Goal: Information Seeking & Learning: Learn about a topic

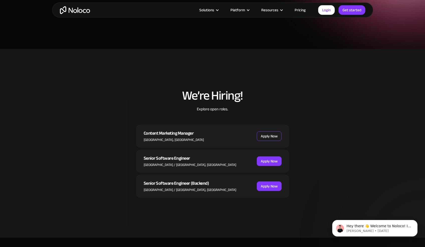
click at [270, 135] on link "Apply Now" at bounding box center [269, 137] width 25 height 10
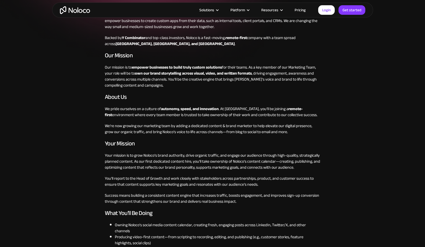
scroll to position [113, 0]
click at [245, 110] on p "We pride ourselves on a culture of autonomy, speed, and innovation . At Noloco,…" at bounding box center [212, 111] width 215 height 12
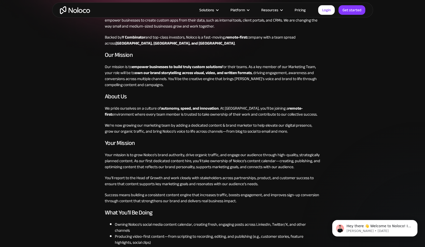
scroll to position [0, 0]
click at [245, 110] on p "We pride ourselves on a culture of autonomy, speed, and innovation . At Noloco,…" at bounding box center [212, 111] width 215 height 12
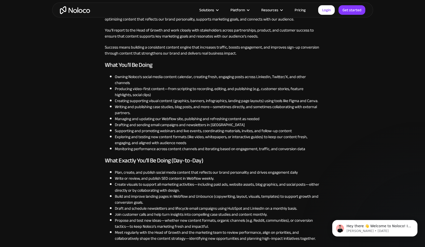
scroll to position [262, 0]
click at [234, 230] on li "Meet regularly with the Head of Growth and the marketing team to review perform…" at bounding box center [217, 235] width 205 height 12
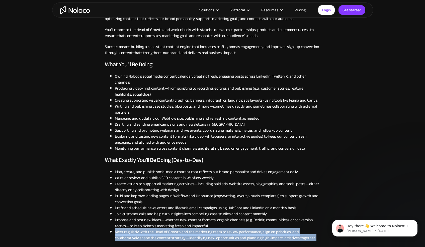
click at [222, 108] on li "Writing and publishing case studies, blog posts, and more—sometimes directly, a…" at bounding box center [217, 109] width 205 height 12
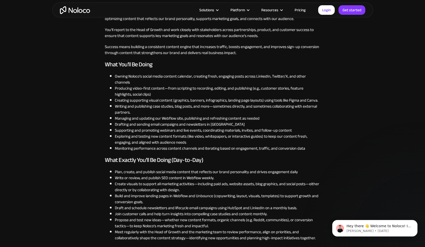
click at [222, 108] on li "Writing and publishing case studies, blog posts, and more—sometimes directly, a…" at bounding box center [217, 109] width 205 height 12
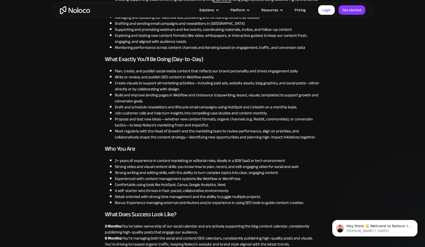
scroll to position [363, 0]
click at [231, 128] on li "Meet regularly with the Head of Growth and the marketing team to review perform…" at bounding box center [217, 134] width 205 height 12
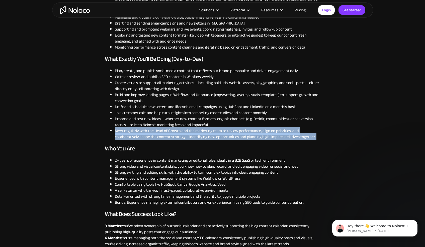
click at [231, 173] on li "Strong writing and editing skills, with the ability to turn complex topics into…" at bounding box center [217, 173] width 205 height 6
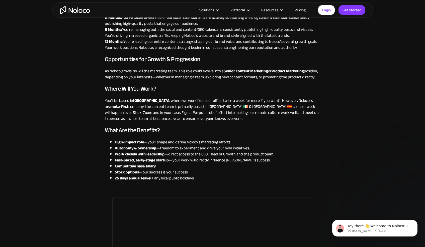
scroll to position [571, 0]
